Goal: Task Accomplishment & Management: Manage account settings

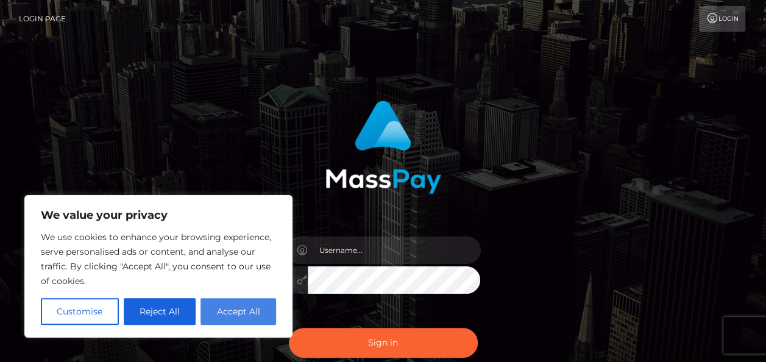
click at [225, 309] on button "Accept All" at bounding box center [238, 311] width 76 height 27
checkbox input "true"
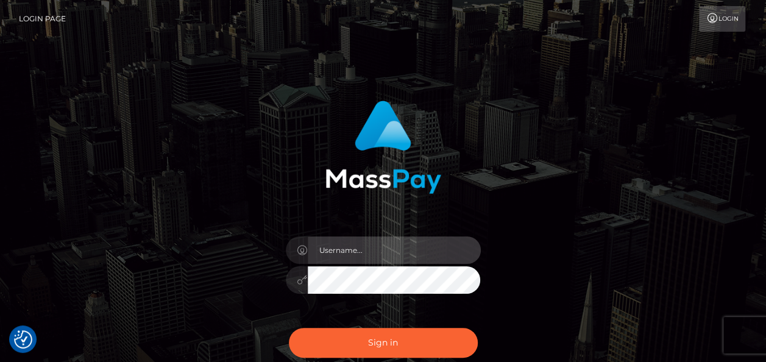
click at [337, 250] on input "text" at bounding box center [394, 249] width 173 height 27
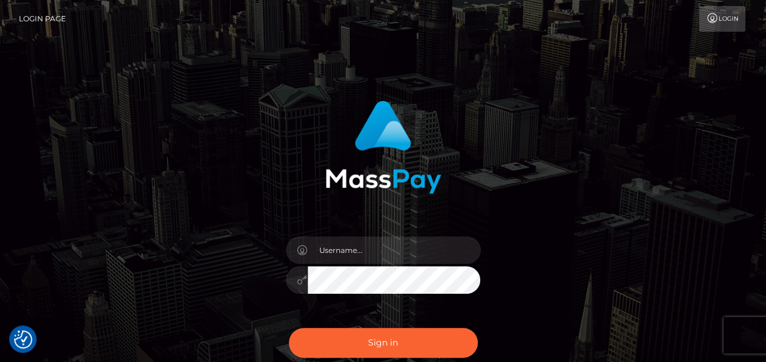
click at [720, 21] on link "Login" at bounding box center [722, 19] width 46 height 26
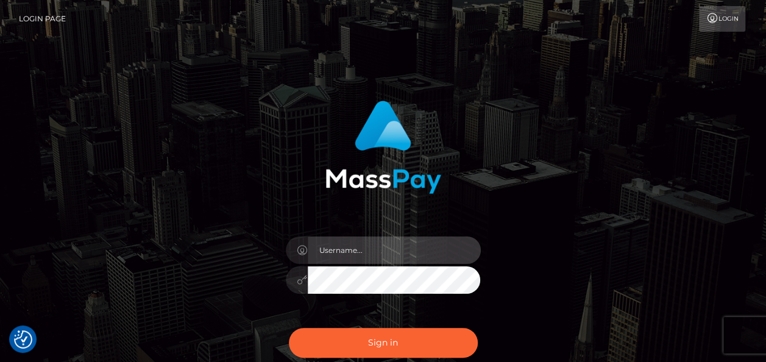
click at [342, 250] on input "text" at bounding box center [394, 249] width 173 height 27
type input "rainahuff"
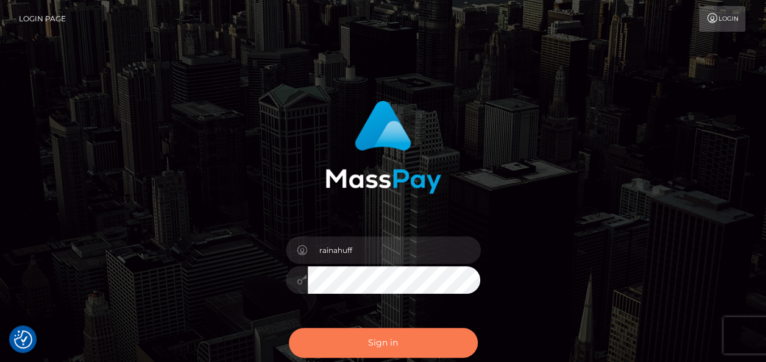
click at [326, 334] on button "Sign in" at bounding box center [383, 343] width 189 height 30
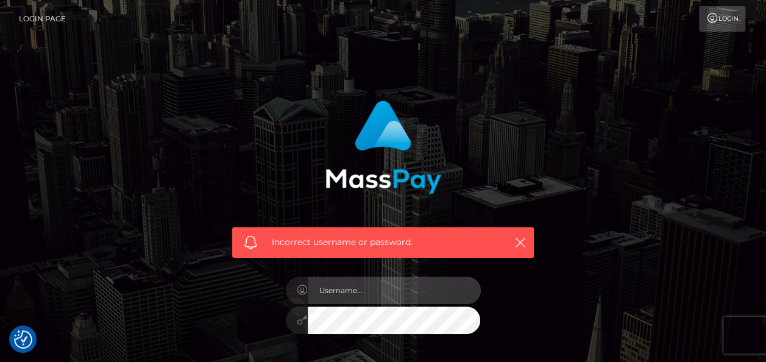
click at [334, 284] on input "text" at bounding box center [394, 290] width 173 height 27
type input "raina_huff@yahoo.com"
click at [417, 296] on input "text" at bounding box center [394, 290] width 173 height 27
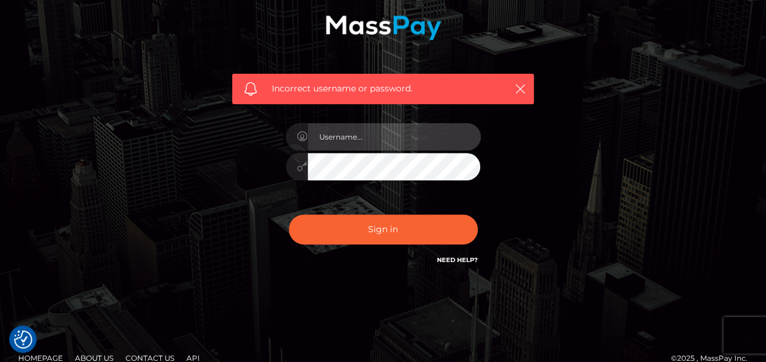
scroll to position [171, 0]
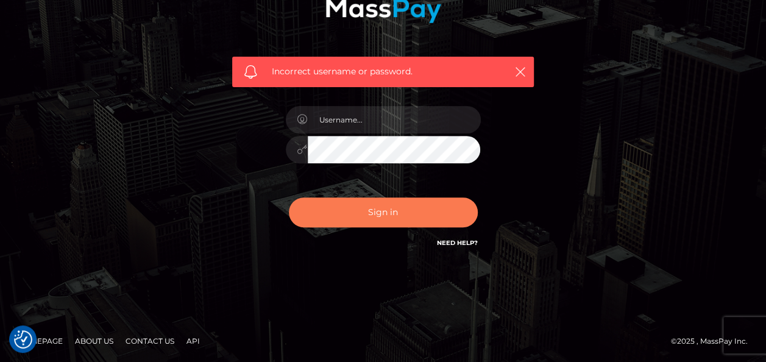
click at [402, 205] on button "Sign in" at bounding box center [383, 212] width 189 height 30
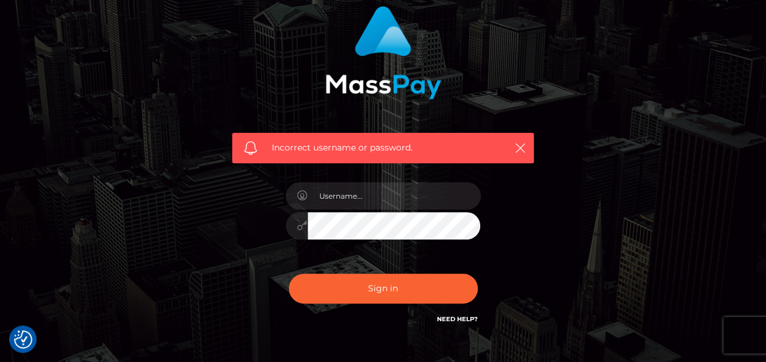
scroll to position [122, 0]
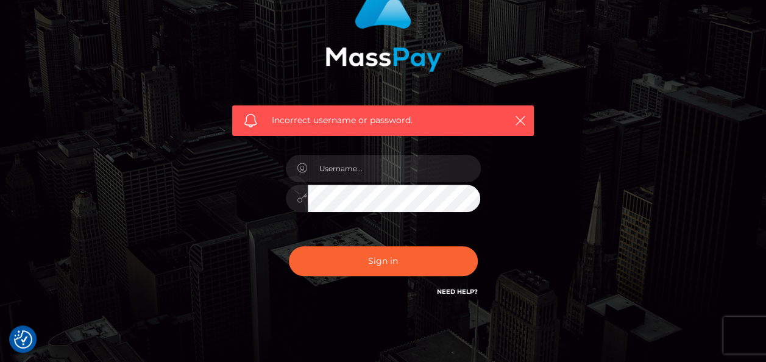
click at [456, 288] on link "Need Help?" at bounding box center [457, 292] width 41 height 8
